Goal: Task Accomplishment & Management: Use online tool/utility

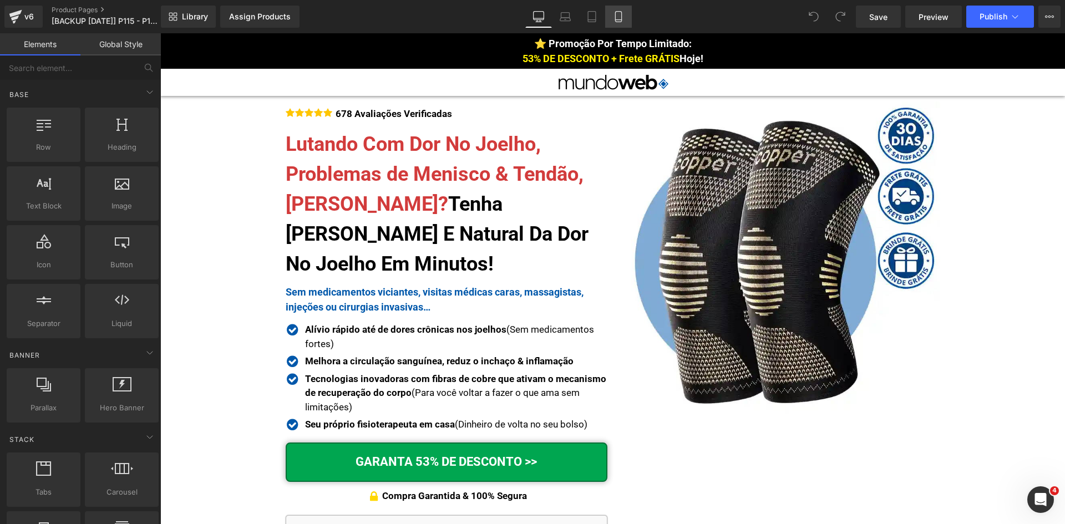
click at [613, 16] on icon at bounding box center [618, 16] width 11 height 11
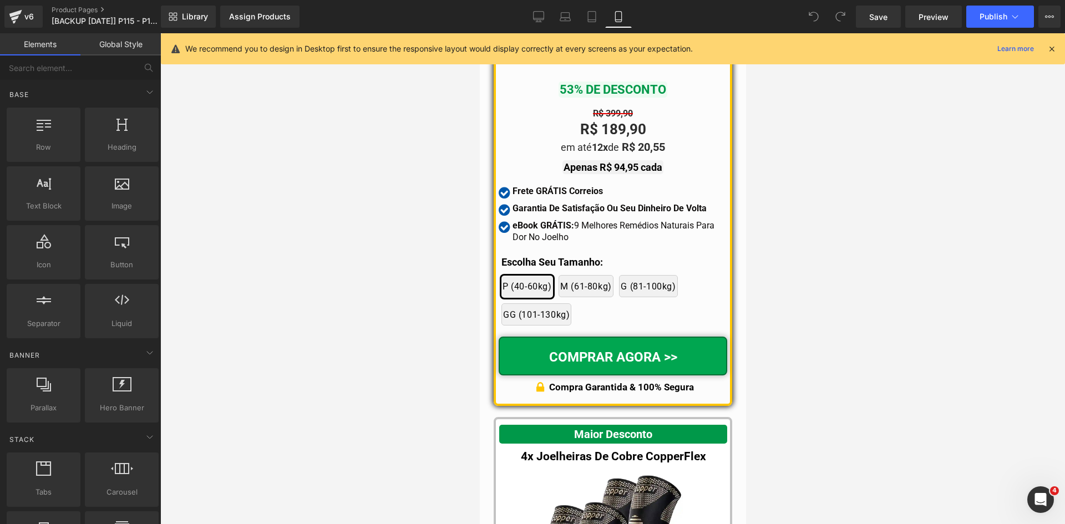
scroll to position [9500, 0]
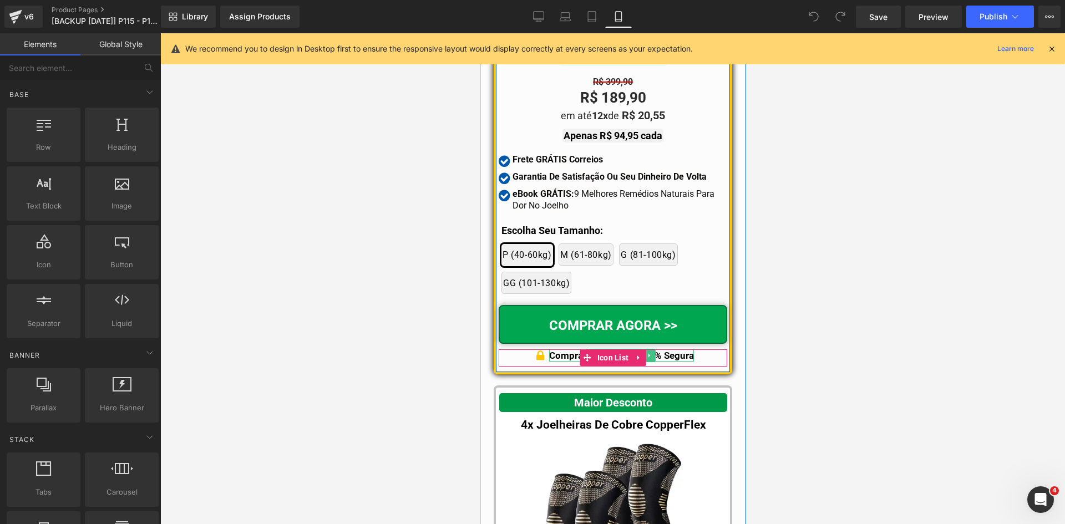
click at [677, 362] on p "Compra Garantida & 100% Segura" at bounding box center [621, 355] width 145 height 12
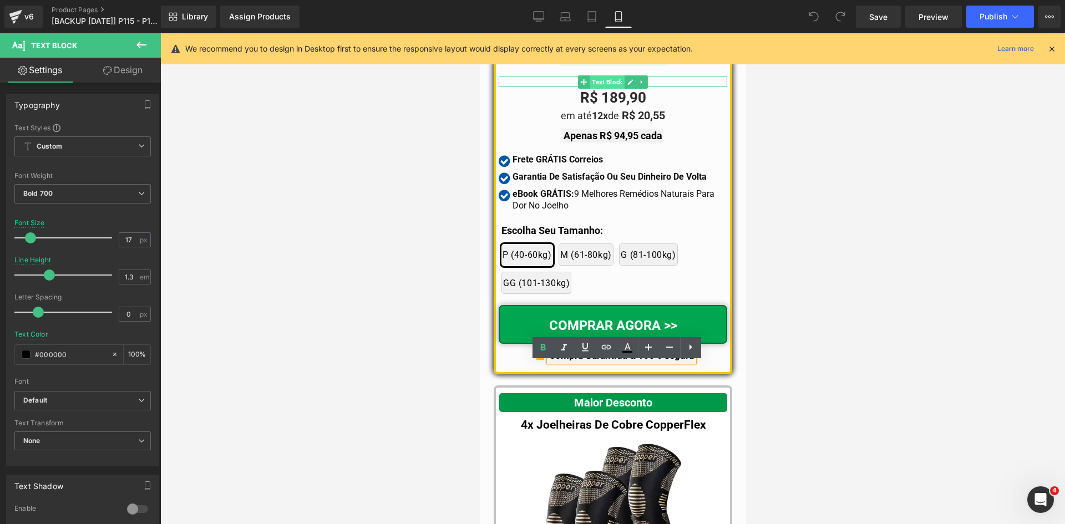
click at [603, 89] on span "Text Block" at bounding box center [606, 81] width 35 height 13
click at [608, 105] on span "Text Block" at bounding box center [606, 98] width 35 height 13
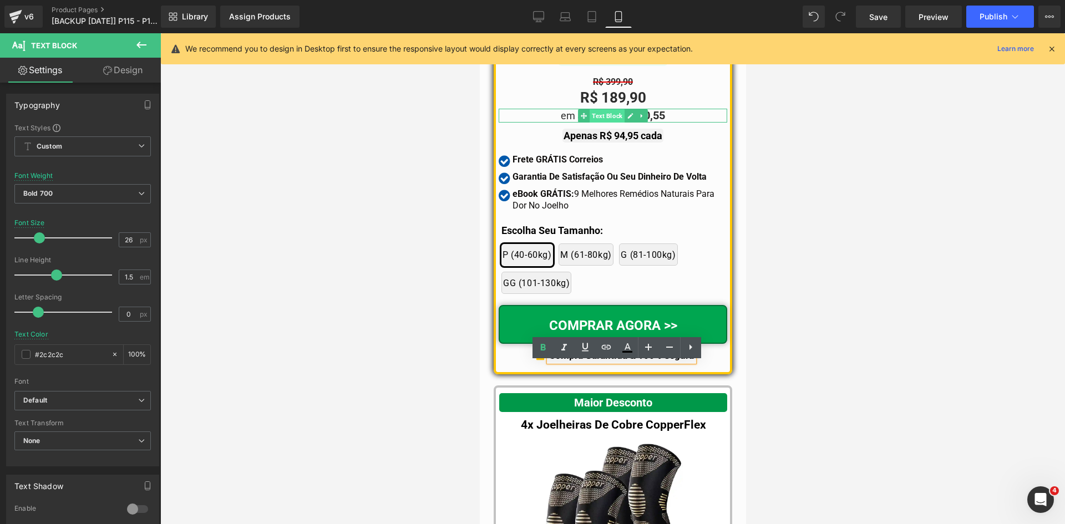
click at [612, 123] on span "Text Block" at bounding box center [606, 115] width 35 height 13
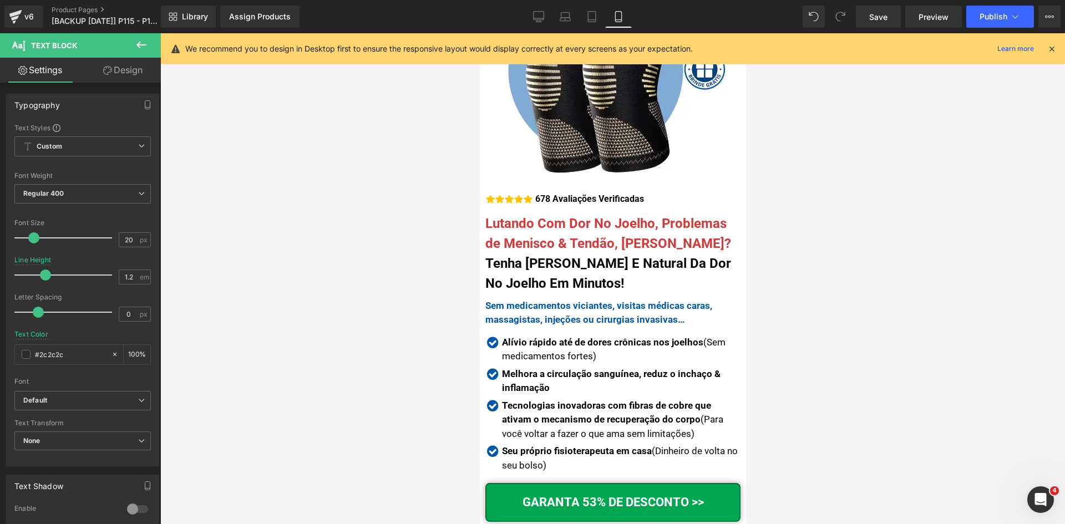
scroll to position [0, 0]
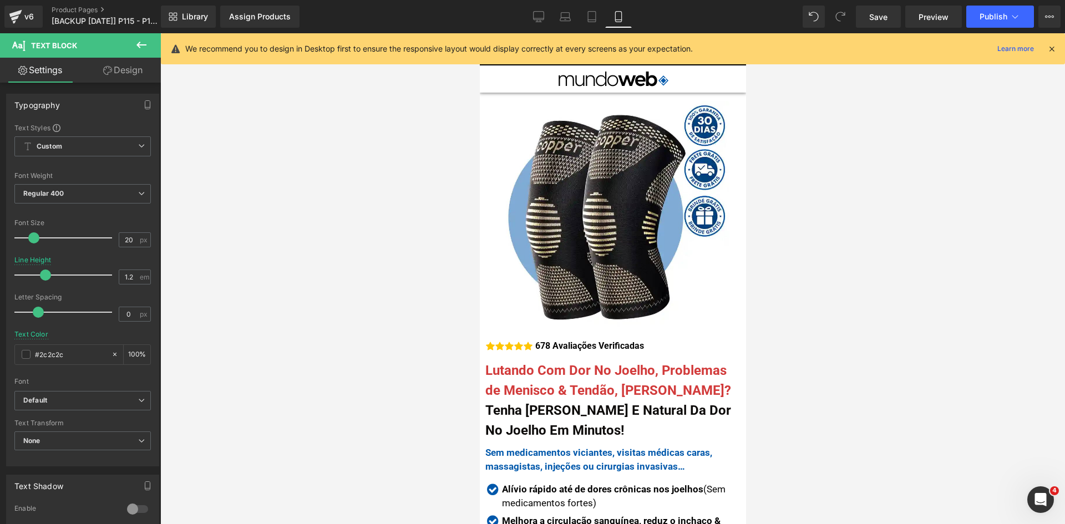
click at [1052, 50] on icon at bounding box center [1052, 49] width 10 height 10
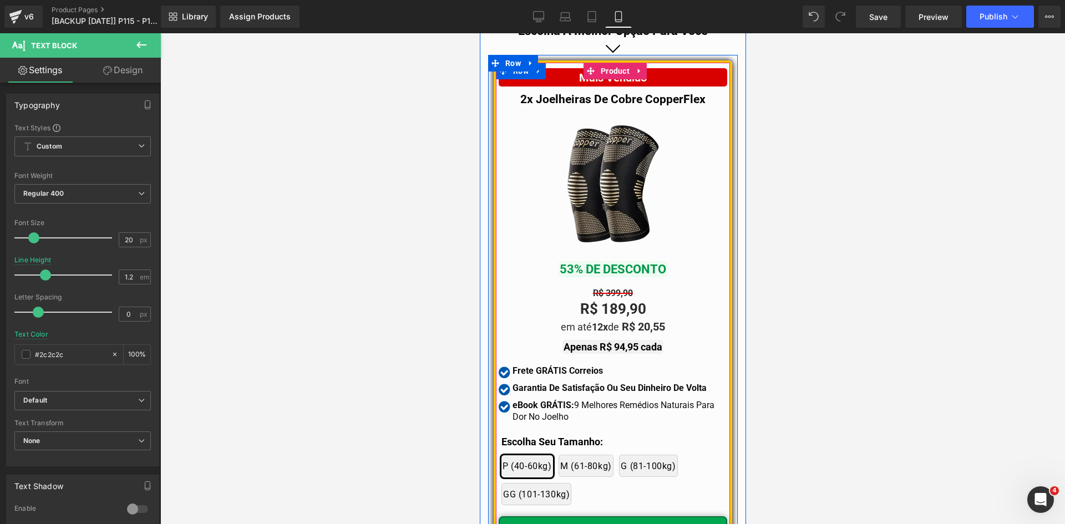
scroll to position [9258, 0]
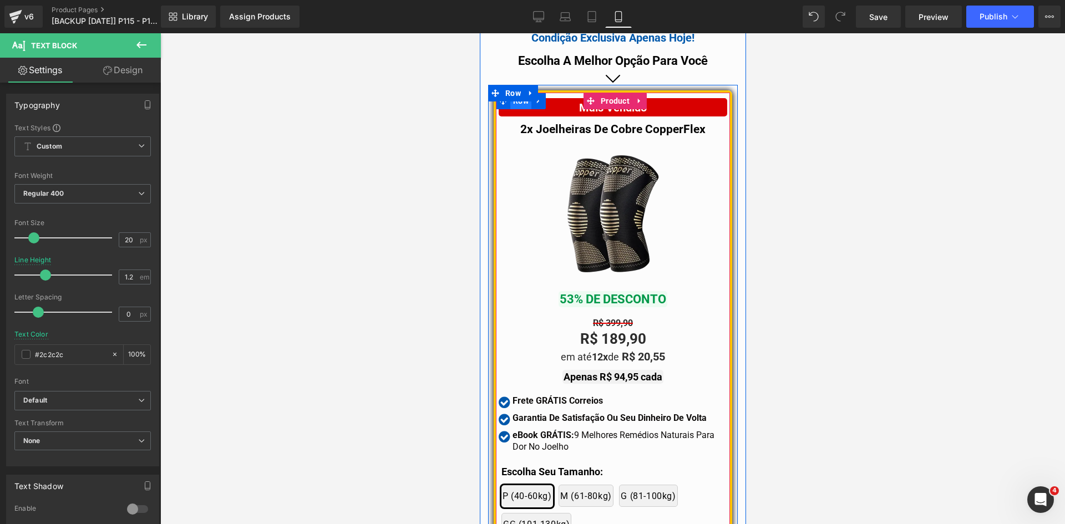
click at [511, 109] on span "Row" at bounding box center [520, 101] width 21 height 17
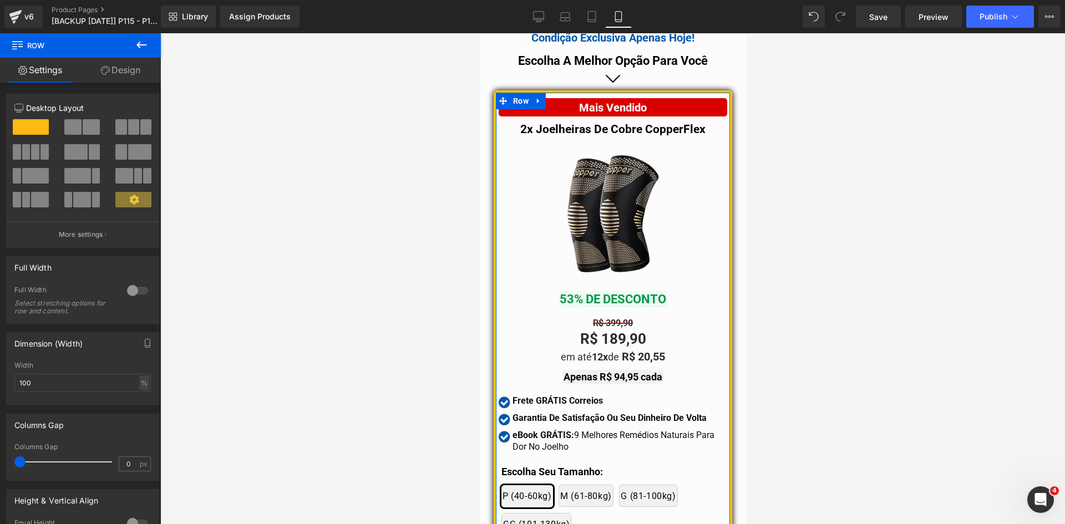
drag, startPoint x: 107, startPoint y: 68, endPoint x: 53, endPoint y: 130, distance: 82.1
click at [106, 68] on icon at bounding box center [105, 70] width 9 height 9
click at [0, 0] on div "Spacing" at bounding box center [0, 0] width 0 height 0
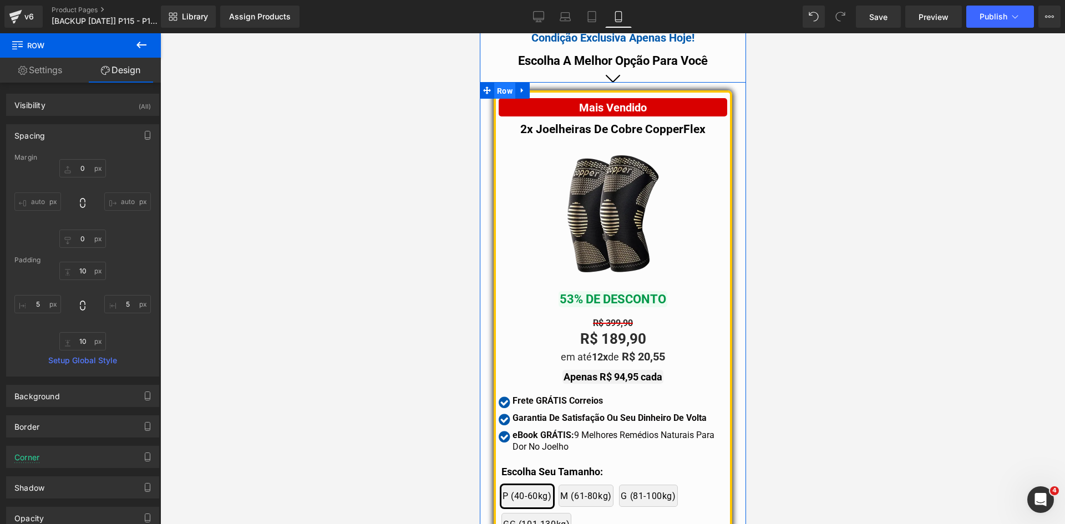
click at [504, 99] on span "Row" at bounding box center [504, 91] width 21 height 17
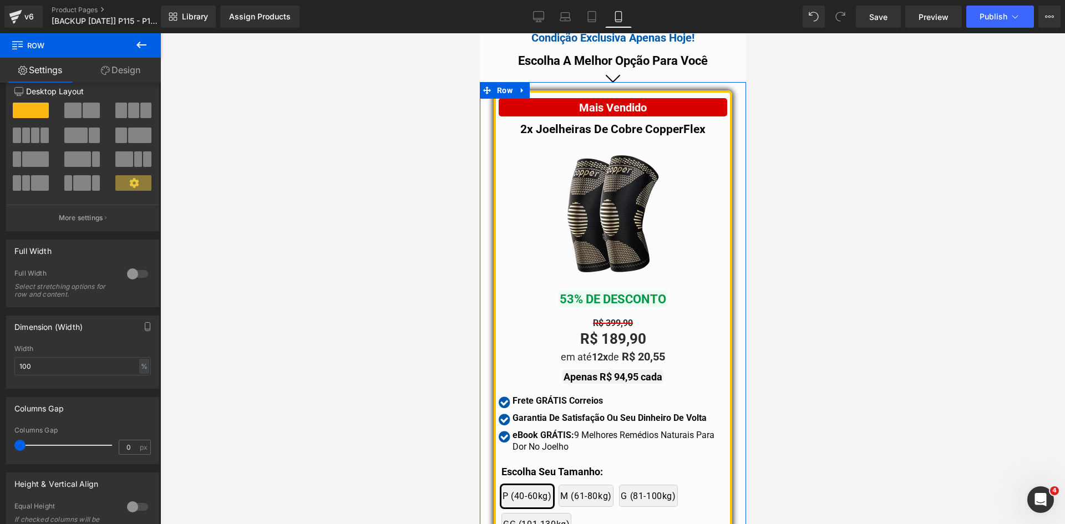
scroll to position [0, 0]
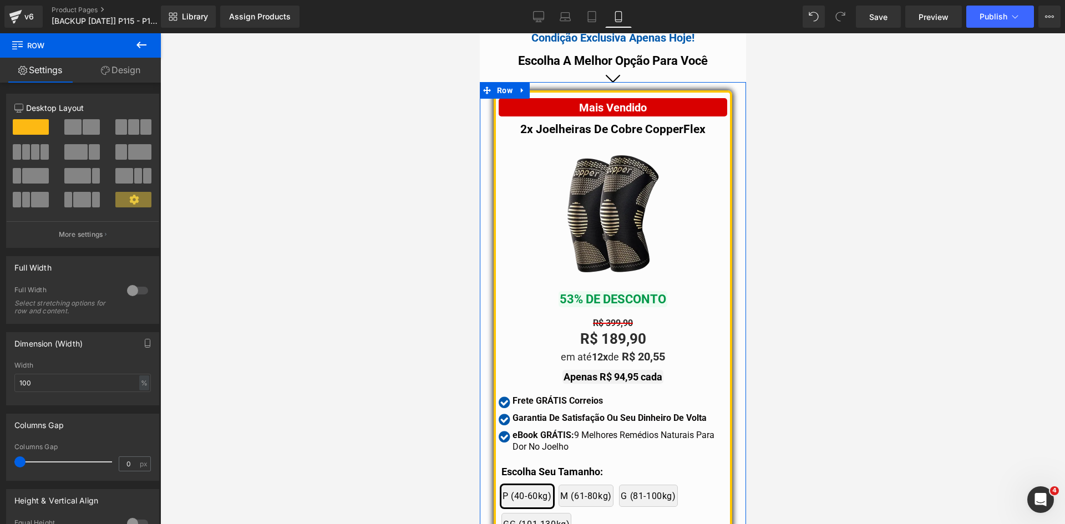
click at [104, 68] on icon at bounding box center [105, 70] width 9 height 9
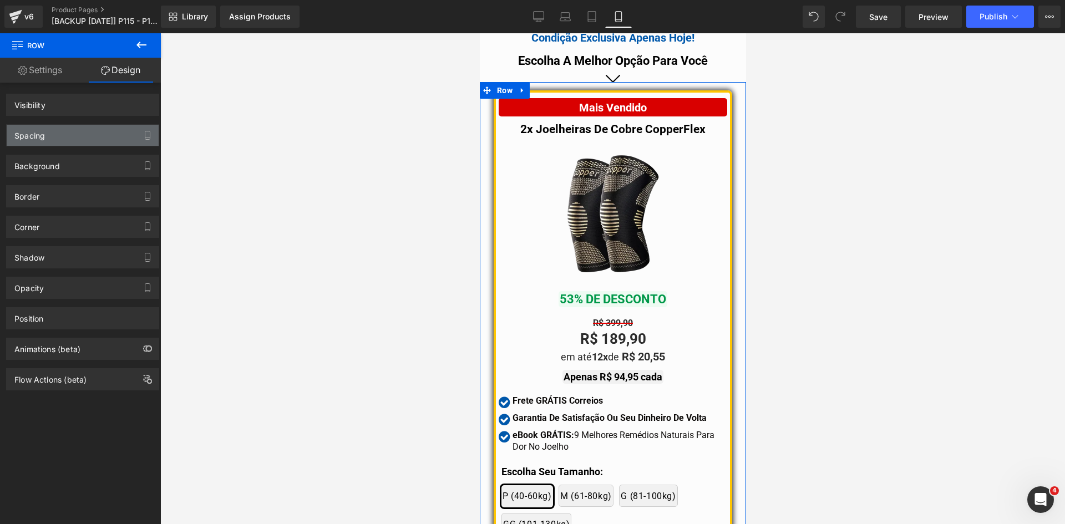
click at [49, 148] on div "Background" at bounding box center [83, 161] width 166 height 31
click at [46, 142] on div "Spacing" at bounding box center [83, 135] width 152 height 21
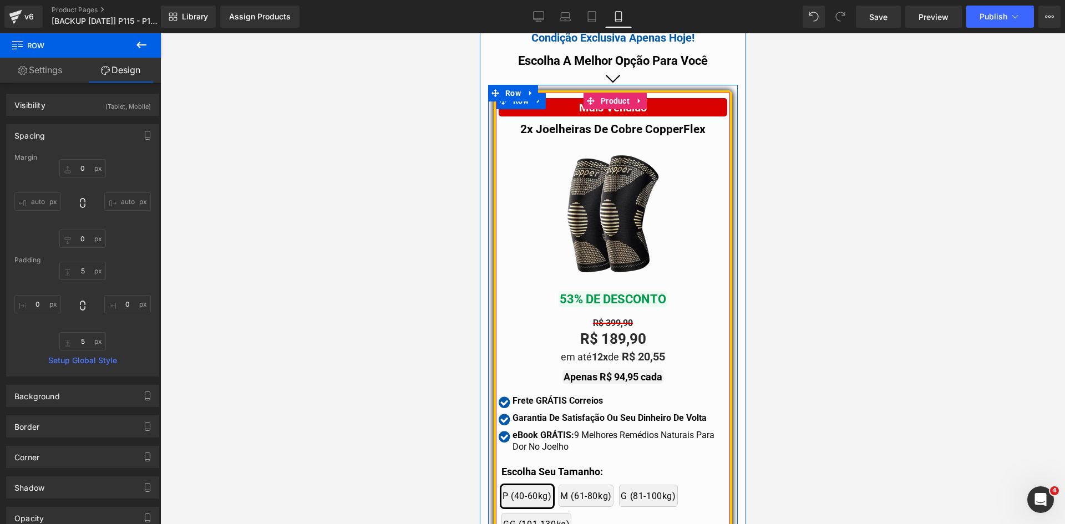
click at [521, 115] on div "Mais Vendido Text Block 2x Joelheiras De Cobre CopperFlex Text Block Image 53% …" at bounding box center [612, 353] width 234 height 521
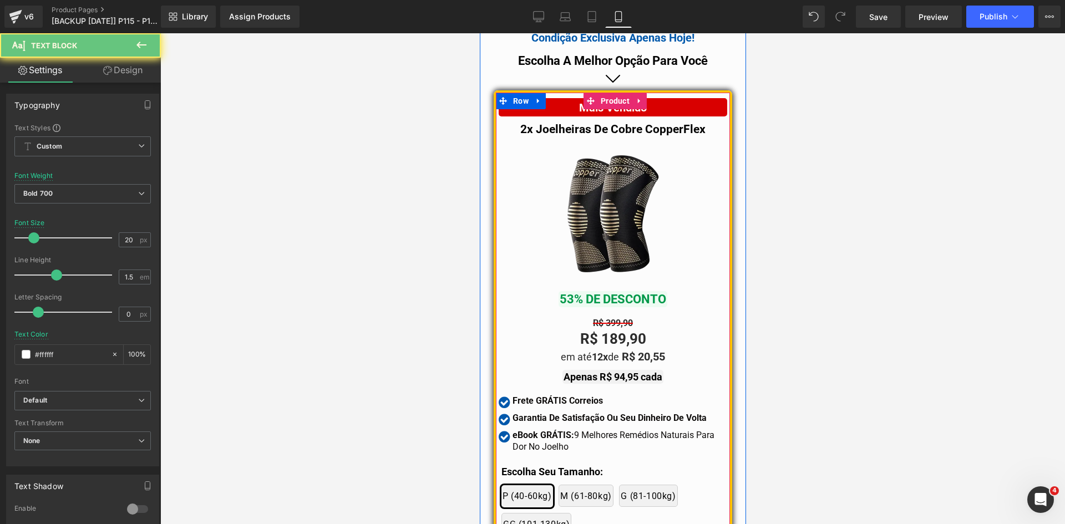
click at [522, 116] on div "Mais Vendido" at bounding box center [612, 107] width 229 height 18
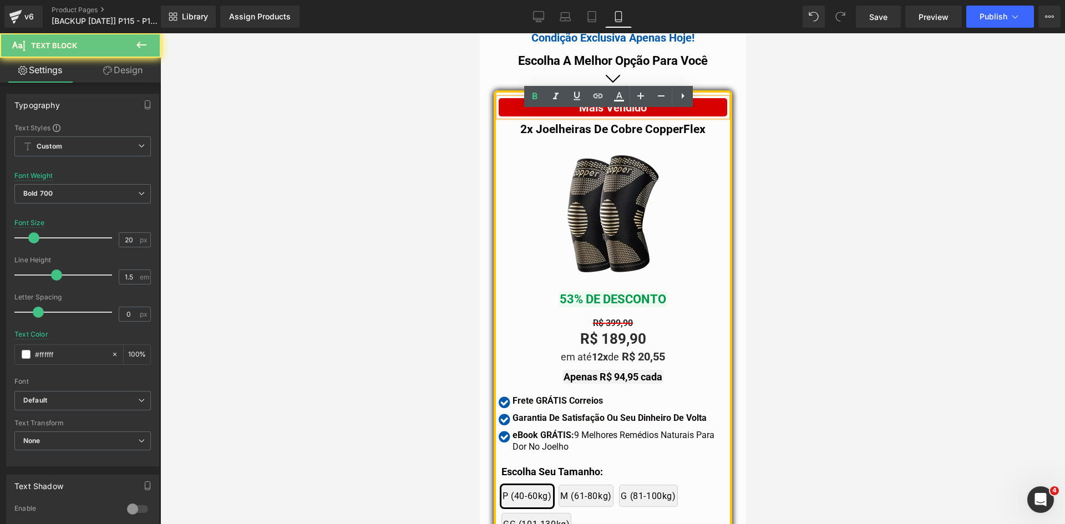
click at [522, 116] on div "Mais Vendido" at bounding box center [612, 107] width 229 height 18
click at [509, 182] on div at bounding box center [612, 214] width 229 height 139
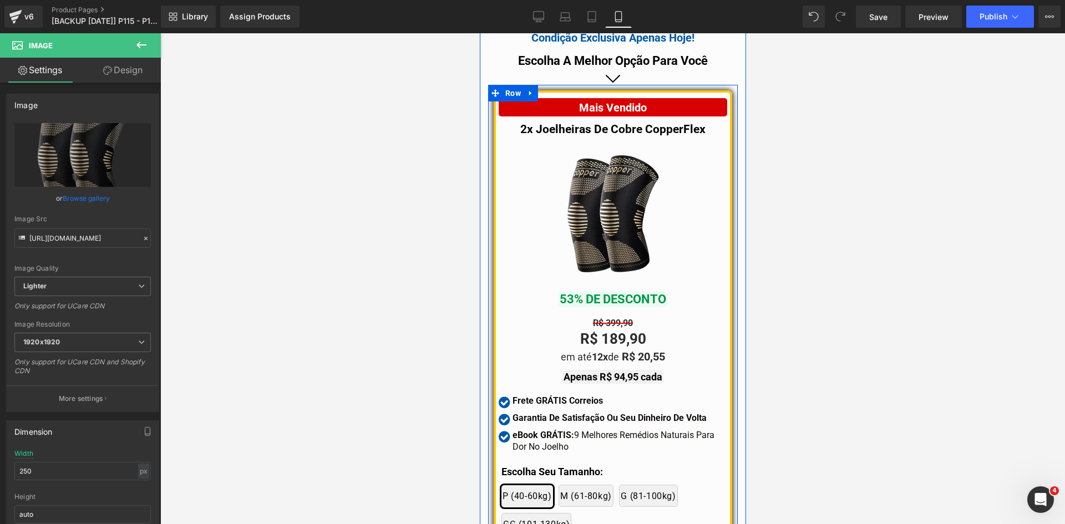
click at [513, 97] on link at bounding box center [519, 90] width 12 height 13
click at [513, 110] on span "Row" at bounding box center [520, 101] width 21 height 17
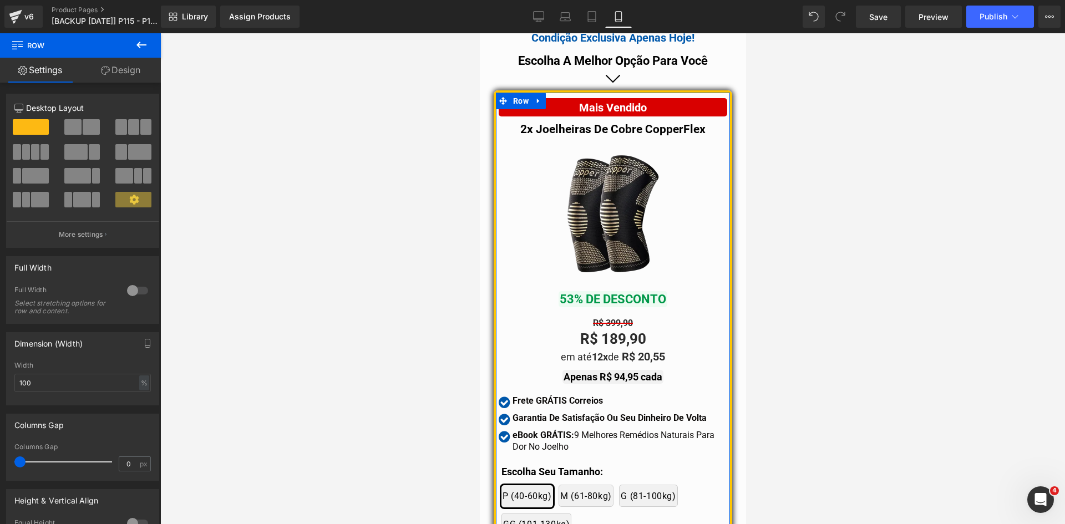
click at [124, 65] on link "Design" at bounding box center [120, 70] width 80 height 25
click at [0, 0] on div "Spacing" at bounding box center [0, 0] width 0 height 0
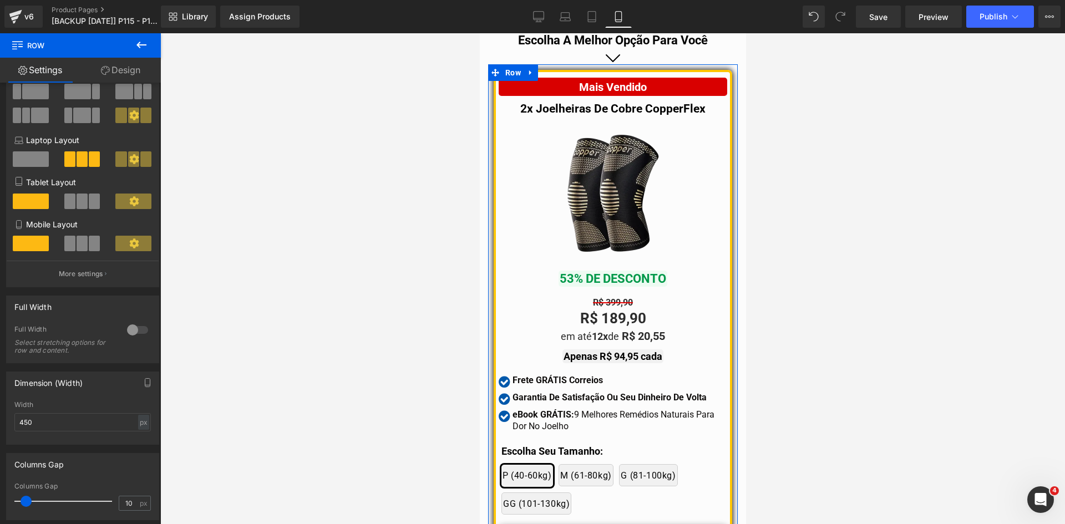
scroll to position [111, 0]
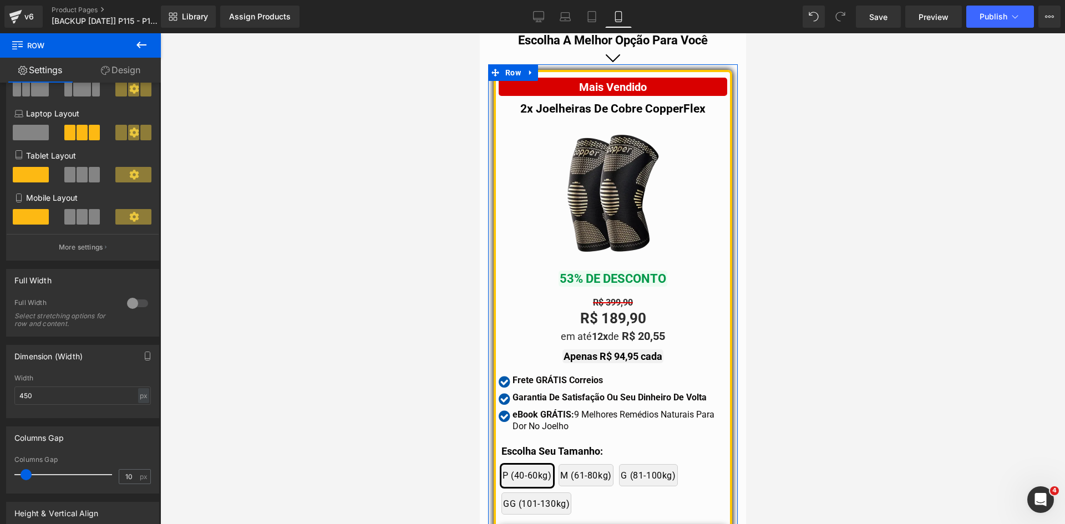
click at [111, 75] on link "Design" at bounding box center [120, 70] width 80 height 25
click at [0, 0] on div "Background" at bounding box center [0, 0] width 0 height 0
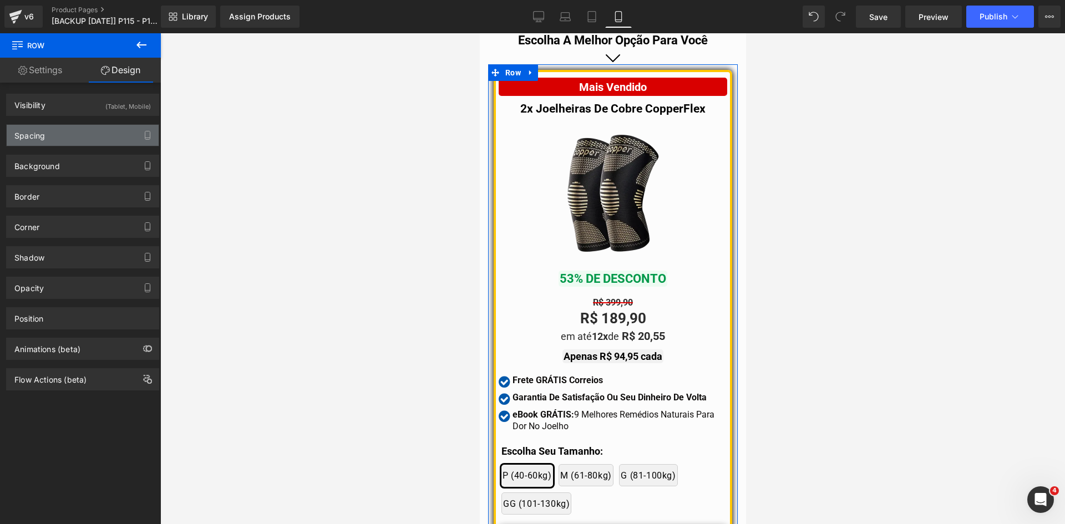
click at [34, 139] on div "Spacing" at bounding box center [29, 133] width 31 height 16
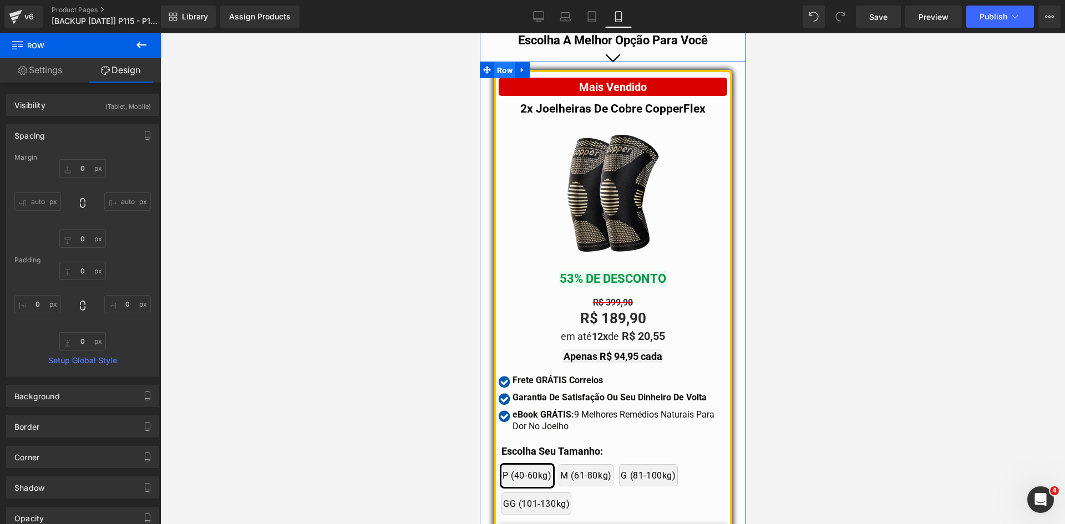
click at [497, 79] on span "Row" at bounding box center [504, 70] width 21 height 17
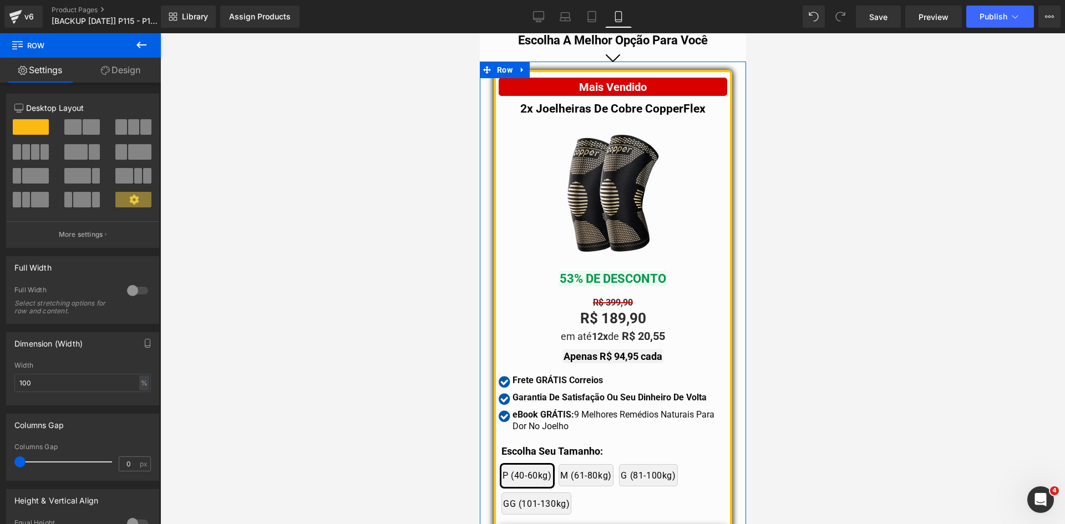
click at [128, 61] on link "Design" at bounding box center [120, 70] width 80 height 25
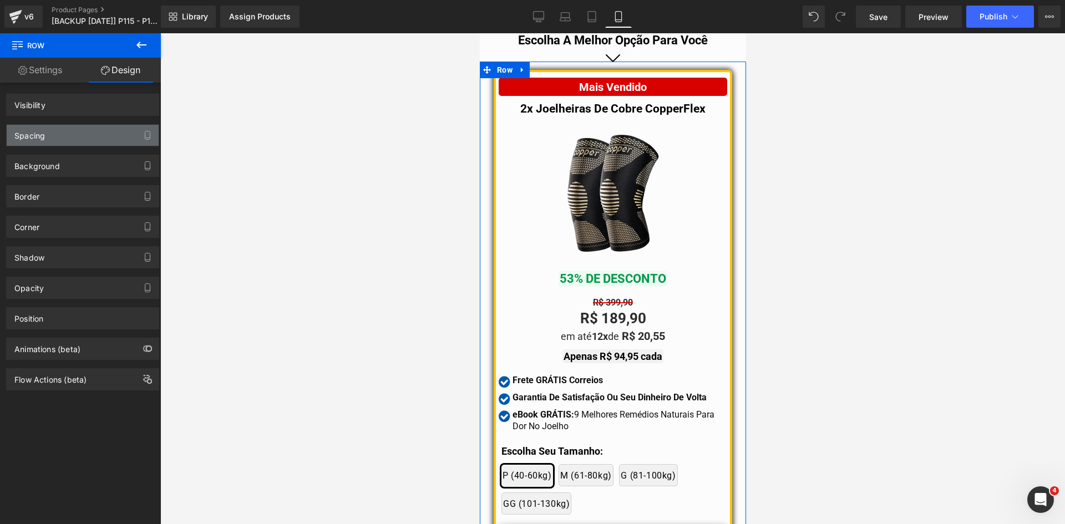
click at [60, 137] on div "Spacing" at bounding box center [83, 135] width 152 height 21
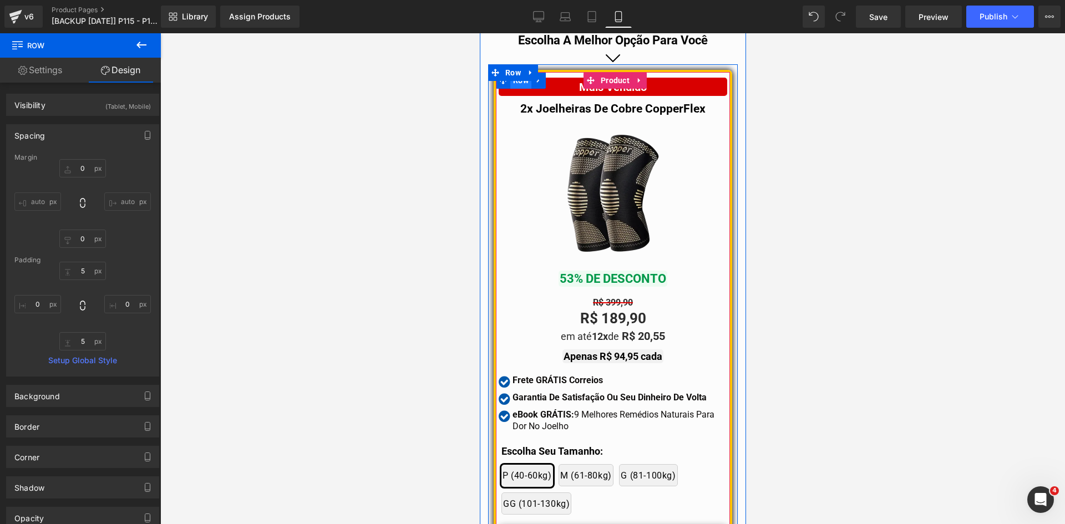
click at [510, 89] on span "Row" at bounding box center [520, 80] width 21 height 17
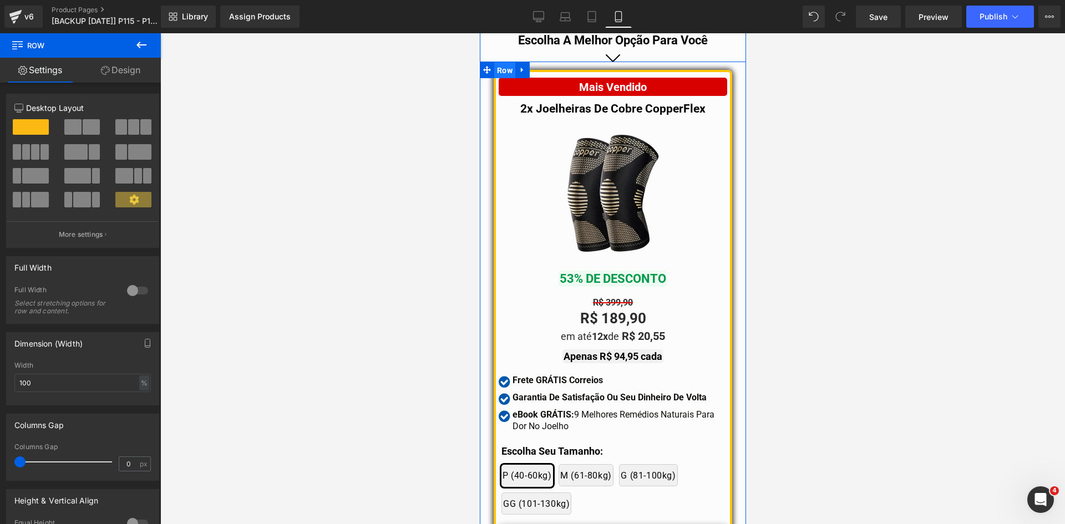
click at [508, 79] on span "Row" at bounding box center [504, 70] width 21 height 17
click at [140, 72] on link "Design" at bounding box center [120, 70] width 80 height 25
click at [0, 0] on div "Spacing" at bounding box center [0, 0] width 0 height 0
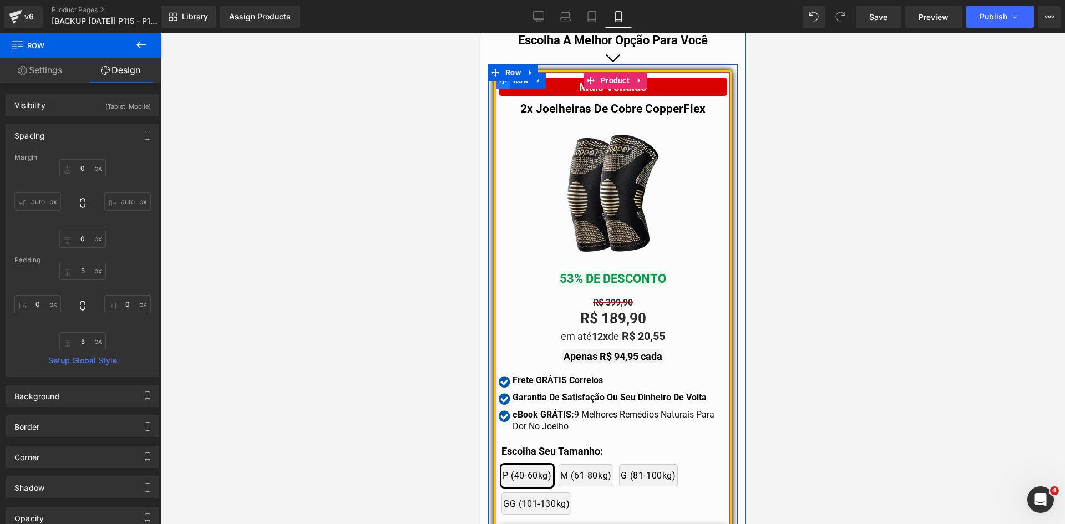
click at [503, 89] on span at bounding box center [502, 80] width 14 height 17
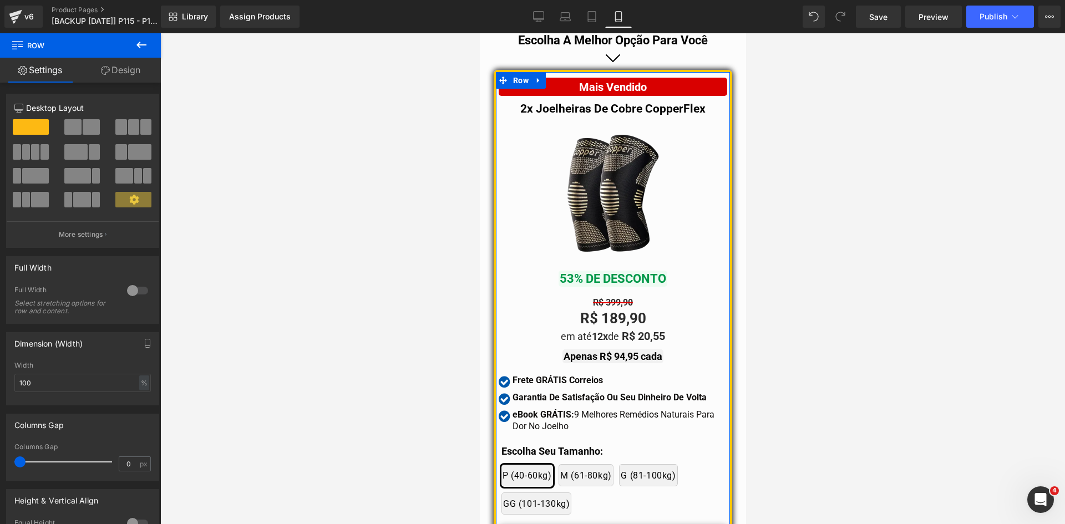
click at [118, 80] on link "Design" at bounding box center [120, 70] width 80 height 25
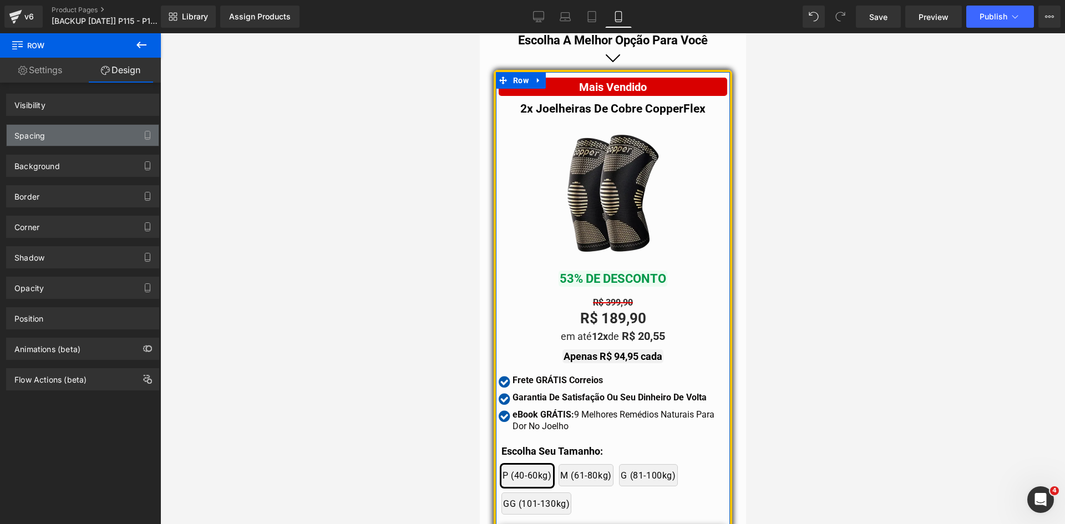
click at [37, 128] on div "Spacing" at bounding box center [29, 133] width 31 height 16
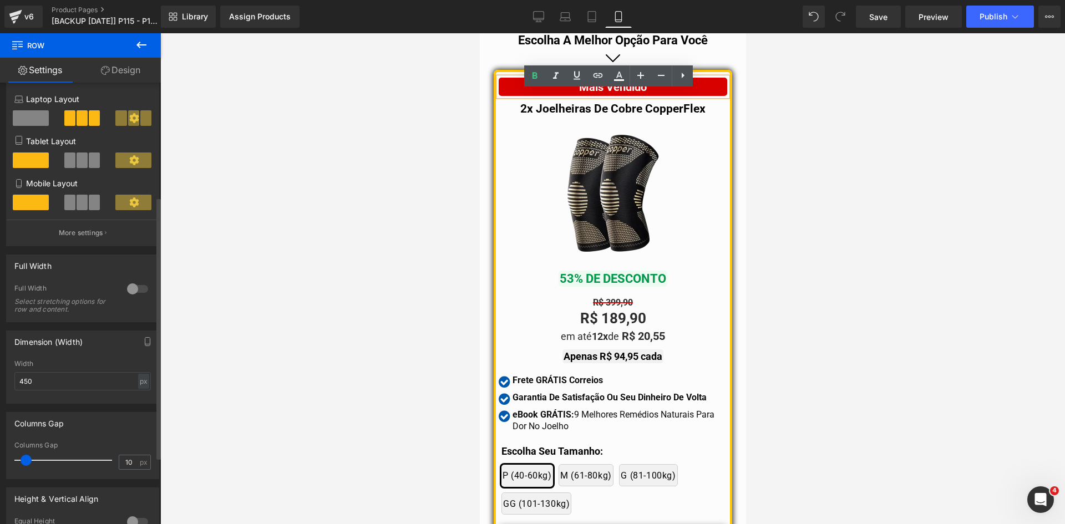
scroll to position [0, 0]
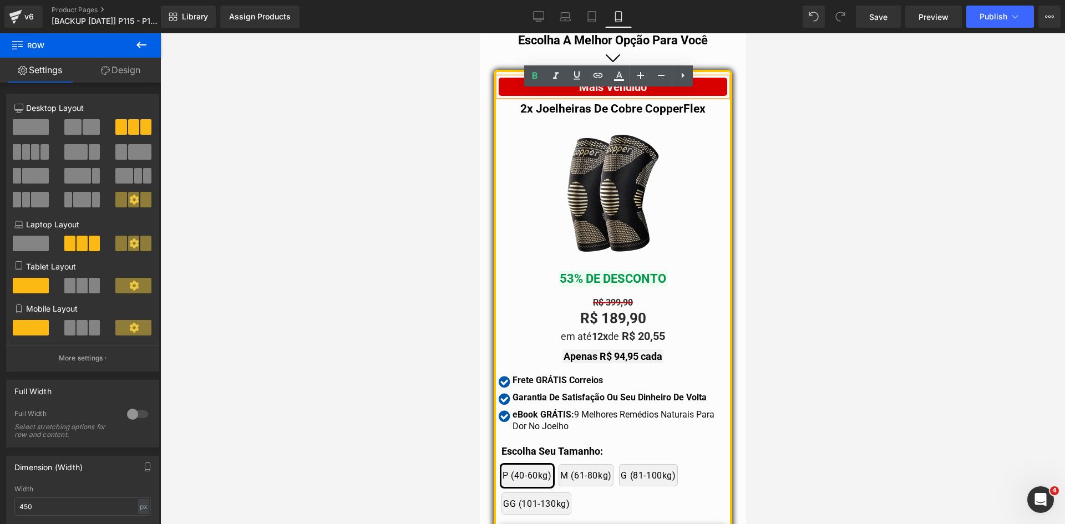
click at [134, 65] on link "Design" at bounding box center [120, 70] width 80 height 25
click at [0, 0] on div "Spacing" at bounding box center [0, 0] width 0 height 0
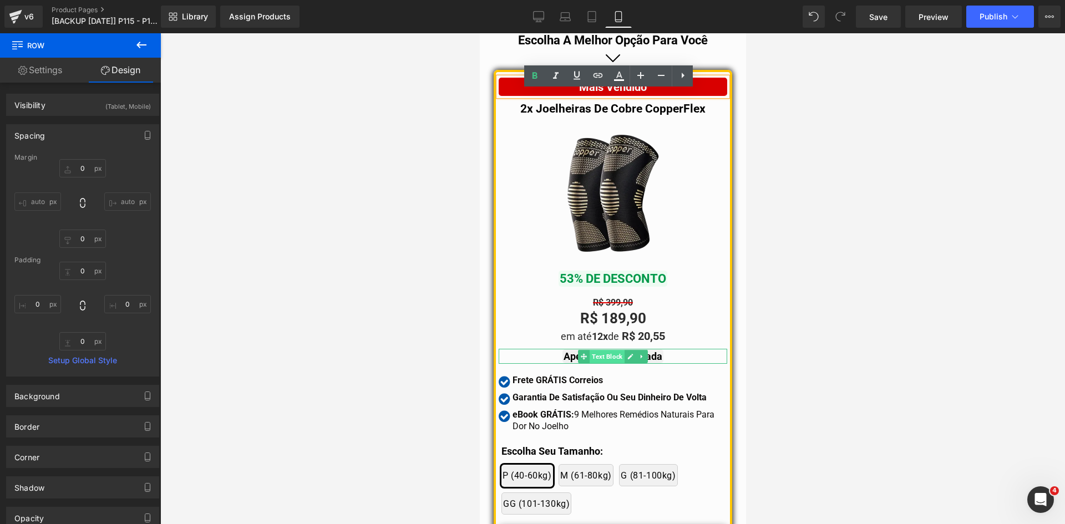
click at [604, 363] on span "Text Block" at bounding box center [606, 356] width 35 height 13
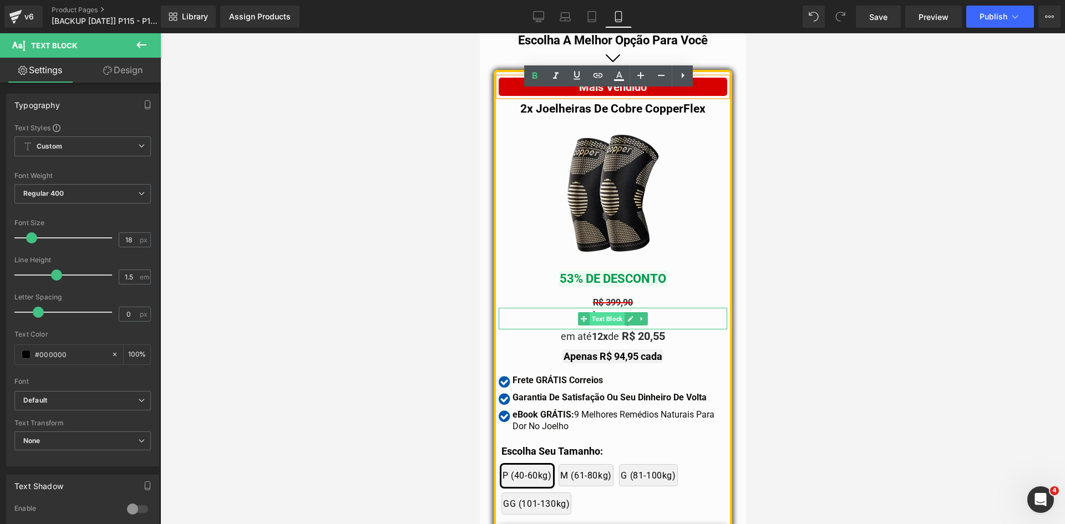
click at [610, 326] on span "Text Block" at bounding box center [606, 318] width 35 height 13
